Goal: Transaction & Acquisition: Purchase product/service

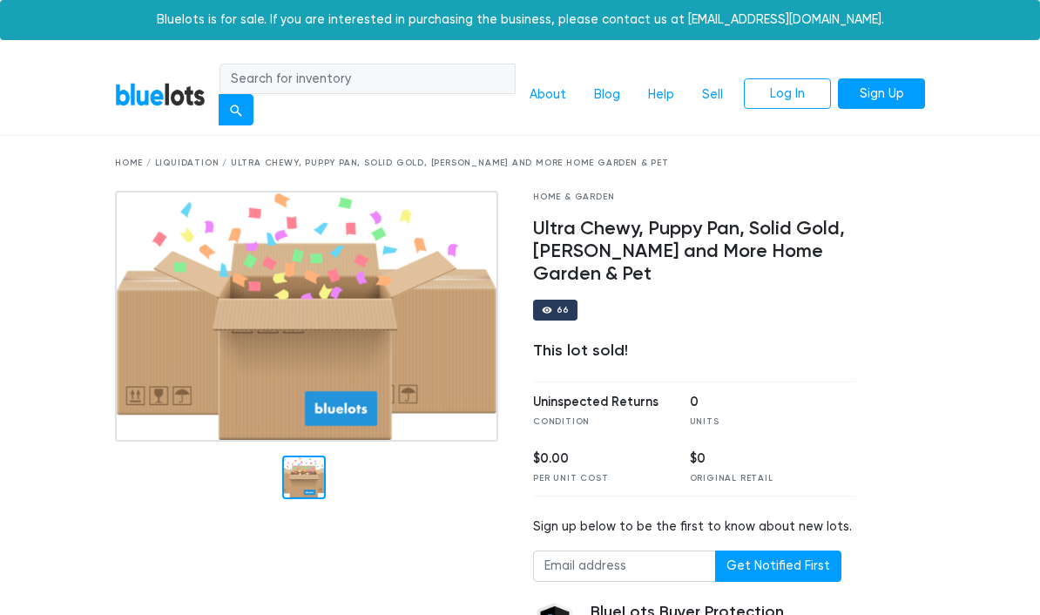
click at [307, 66] on input "search" at bounding box center [368, 79] width 296 height 31
type input "Pet"
click at [237, 109] on button "submit" at bounding box center [236, 109] width 35 height 31
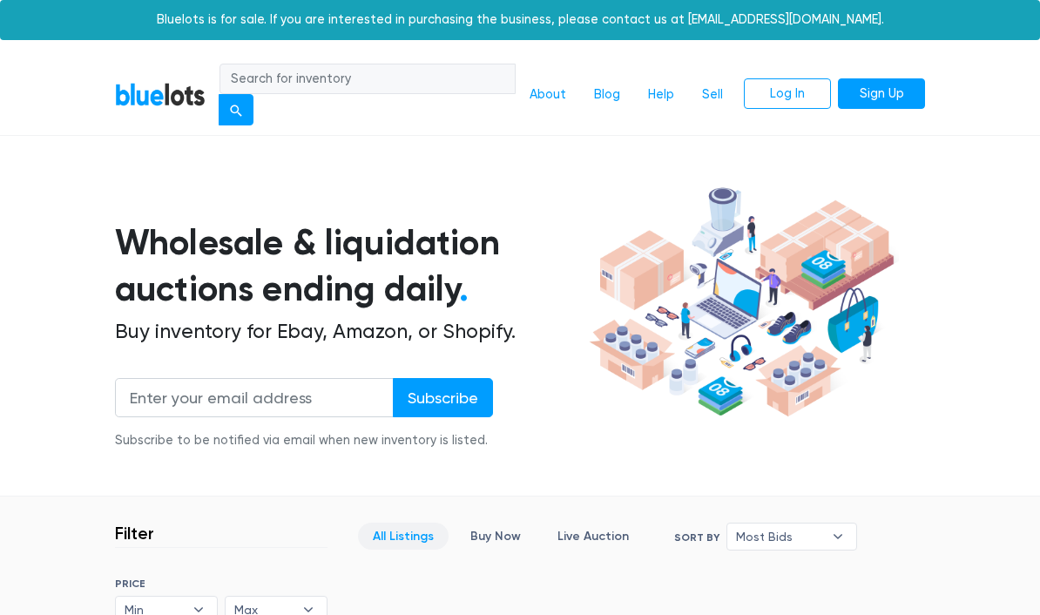
click at [265, 81] on input "search" at bounding box center [368, 79] width 296 height 31
type input "Dog"
click at [237, 109] on button "submit" at bounding box center [236, 109] width 35 height 31
